Goal: Navigation & Orientation: Find specific page/section

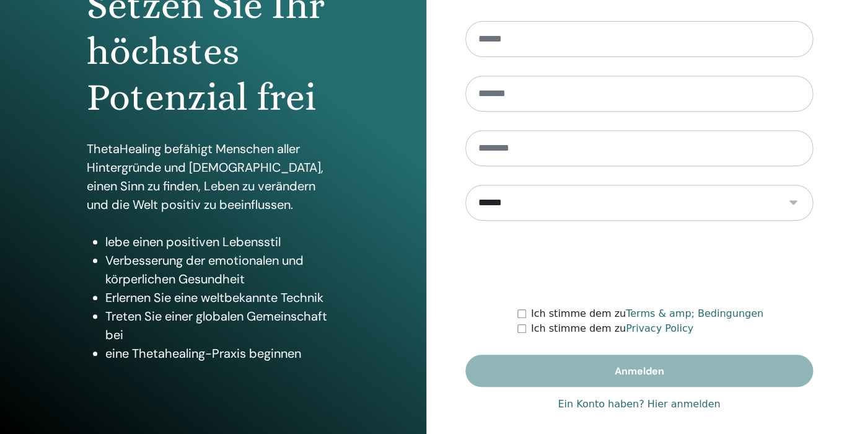
scroll to position [161, 0]
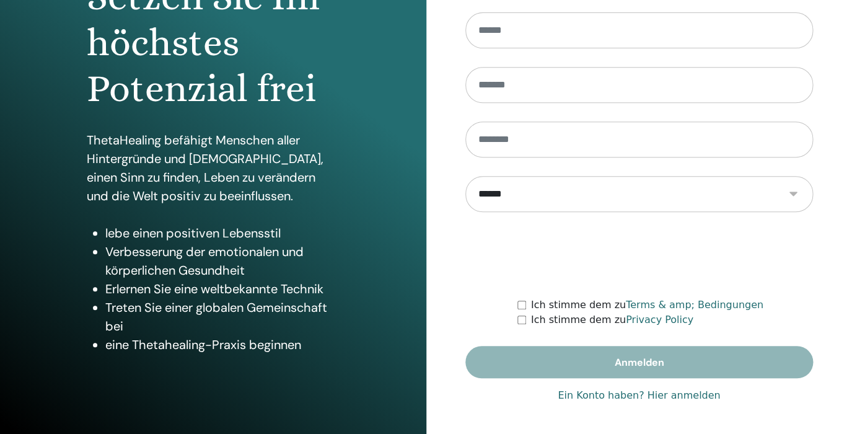
click at [679, 396] on link "Ein Konto haben? Hier anmelden" at bounding box center [639, 395] width 162 height 15
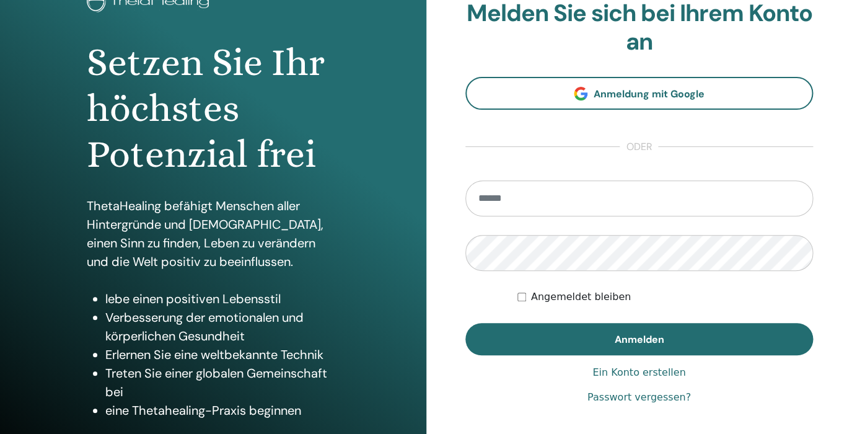
scroll to position [157, 0]
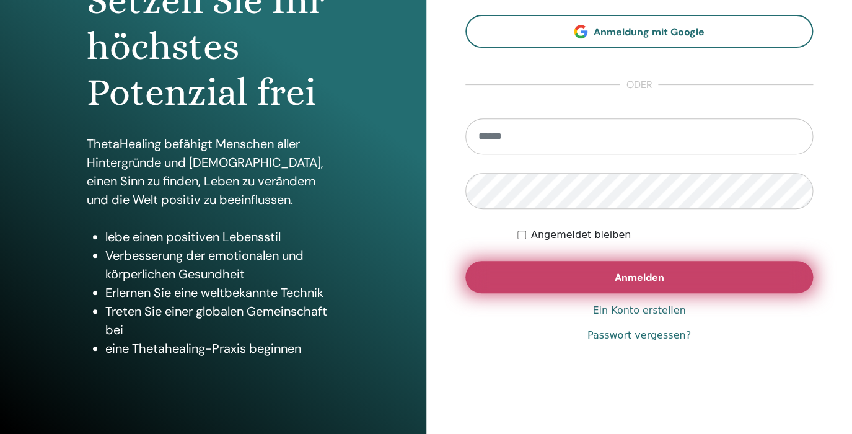
click at [654, 278] on span "Anmelden" at bounding box center [639, 277] width 50 height 13
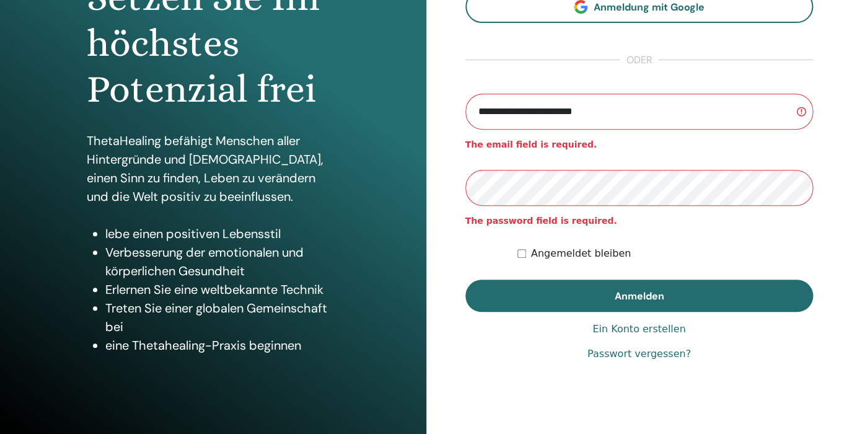
scroll to position [161, 0]
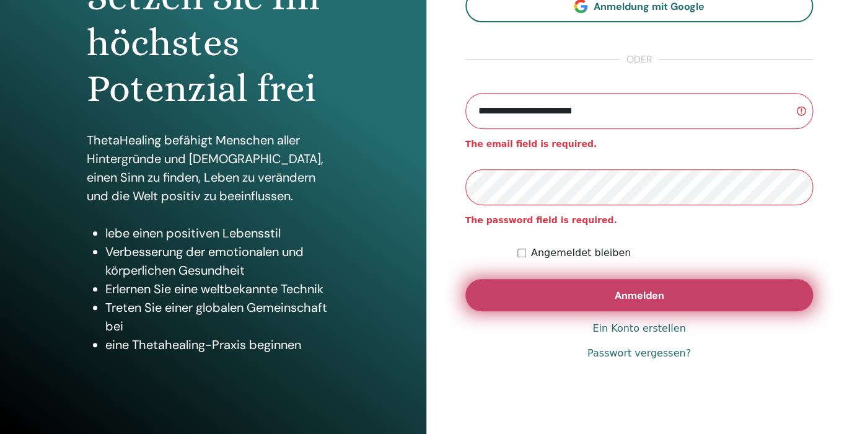
type input "**********"
click at [598, 301] on button "Anmelden" at bounding box center [639, 295] width 348 height 32
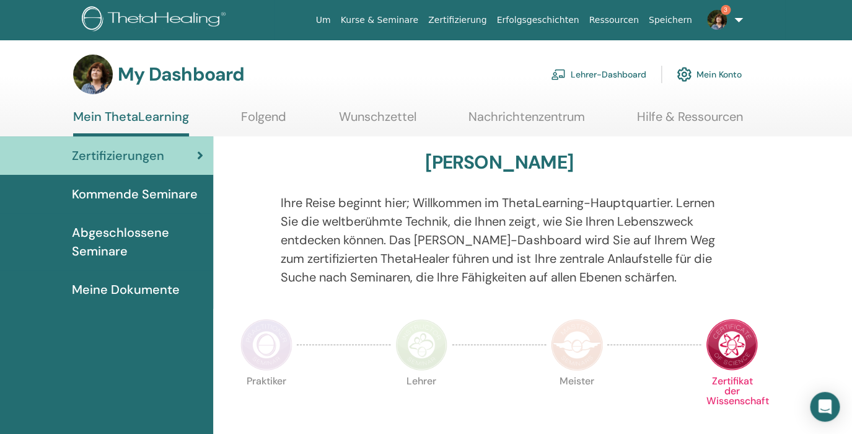
click at [621, 76] on link "Lehrer-Dashboard" at bounding box center [598, 74] width 95 height 27
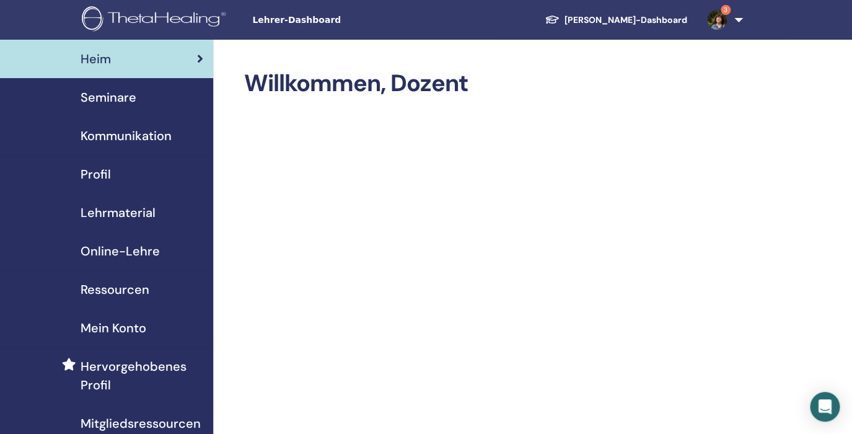
click at [108, 99] on span "Seminare" at bounding box center [109, 97] width 56 height 19
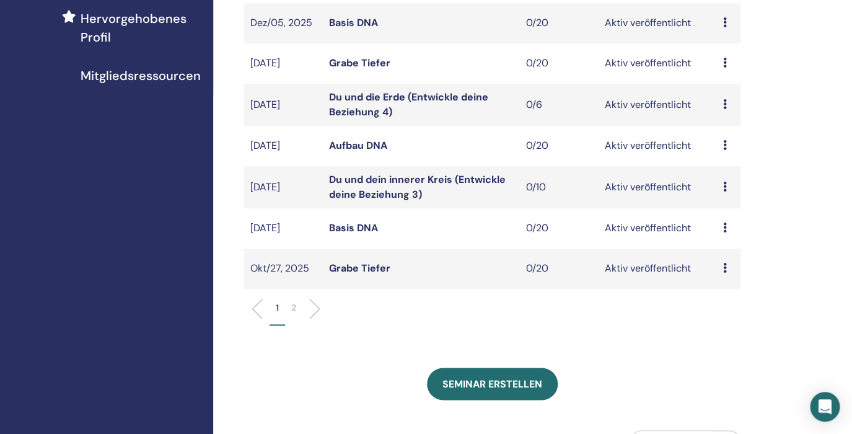
scroll to position [351, 0]
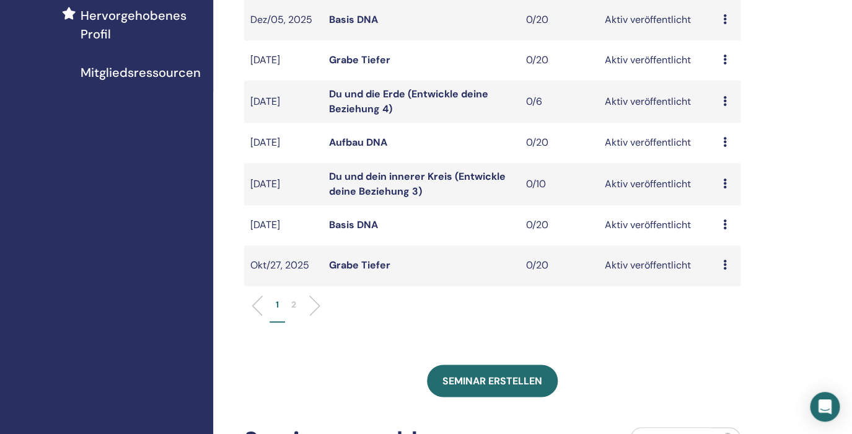
click at [296, 307] on li "2" at bounding box center [293, 310] width 17 height 24
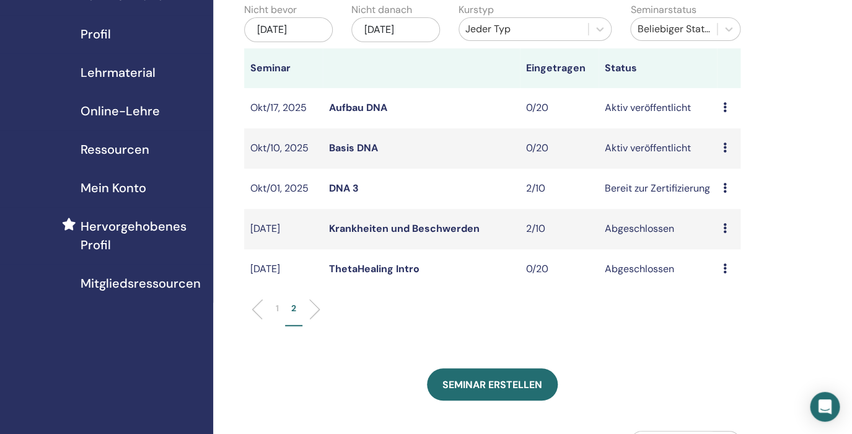
scroll to position [139, 0]
click at [355, 110] on link "Aufbau DNA" at bounding box center [358, 108] width 58 height 13
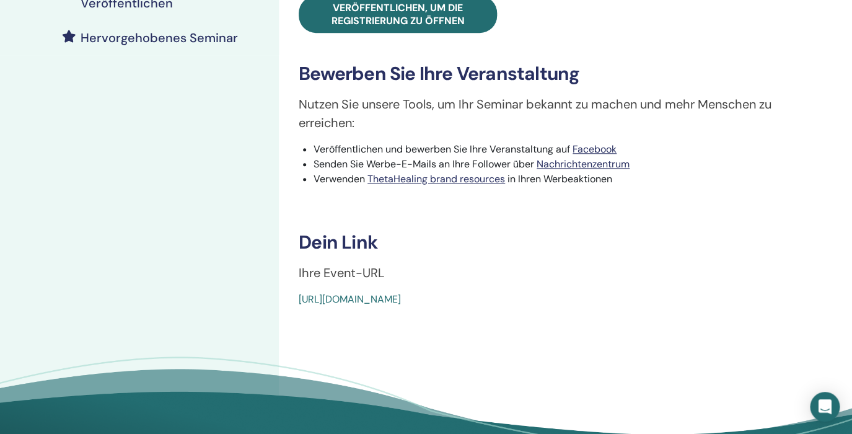
scroll to position [358, 0]
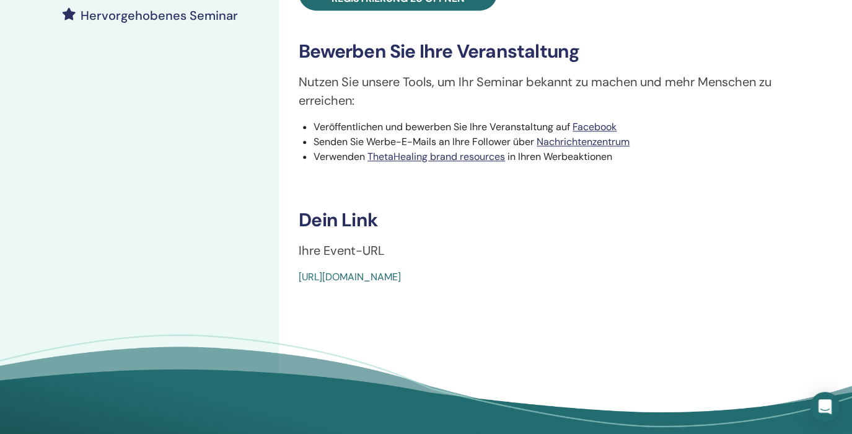
drag, startPoint x: 586, startPoint y: 276, endPoint x: 299, endPoint y: 281, distance: 286.9
click at [299, 281] on div "[URL][DOMAIN_NAME]" at bounding box center [519, 277] width 441 height 15
copy link "[URL][DOMAIN_NAME]"
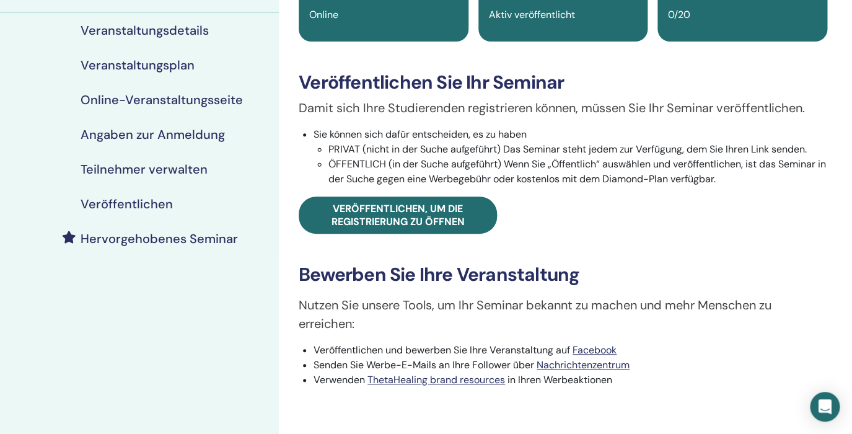
scroll to position [0, 0]
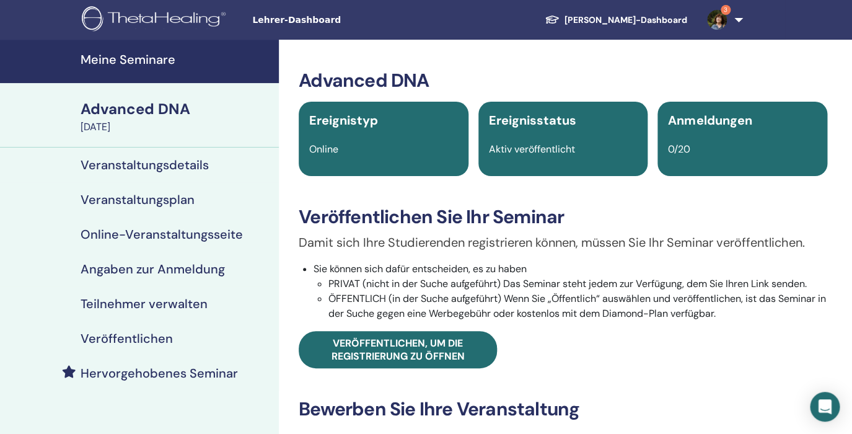
click at [737, 20] on link "3" at bounding box center [722, 20] width 51 height 40
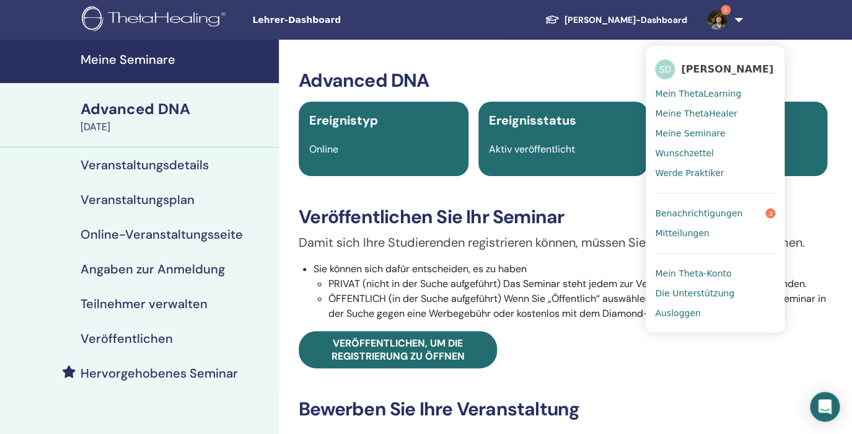
click at [673, 314] on span "Ausloggen" at bounding box center [677, 312] width 45 height 11
